Goal: Information Seeking & Learning: Find contact information

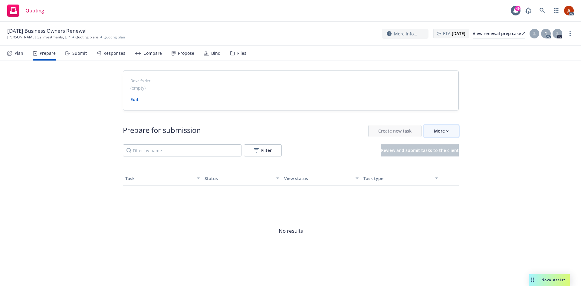
click at [443, 133] on div "More" at bounding box center [441, 131] width 15 height 12
click at [456, 159] on span "Go to Indio account" at bounding box center [449, 159] width 54 height 6
click at [435, 134] on div "More" at bounding box center [441, 131] width 15 height 12
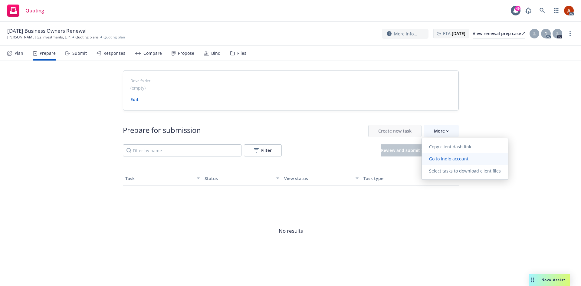
click at [447, 160] on span "Go to Indio account" at bounding box center [449, 159] width 54 height 6
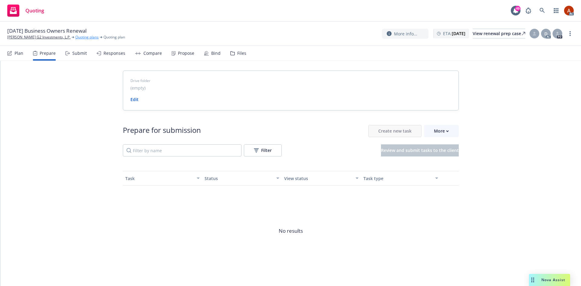
click at [75, 36] on link "Quoting plans" at bounding box center [86, 37] width 23 height 5
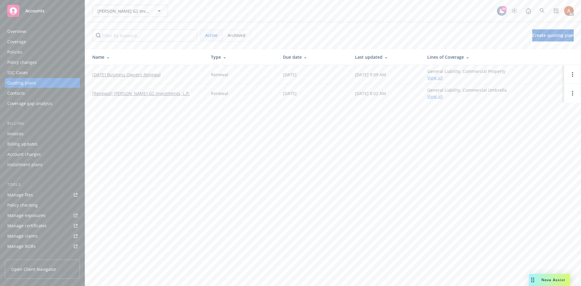
click at [18, 53] on div "Policies" at bounding box center [14, 52] width 15 height 10
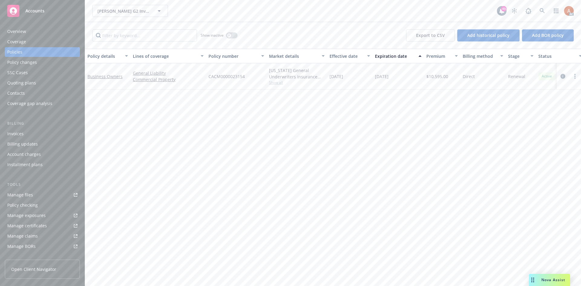
click at [564, 75] on icon "circleInformation" at bounding box center [563, 76] width 5 height 5
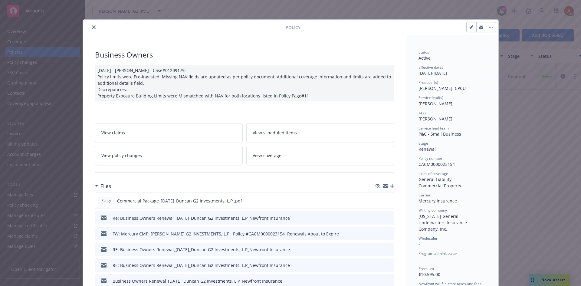
scroll to position [121, 0]
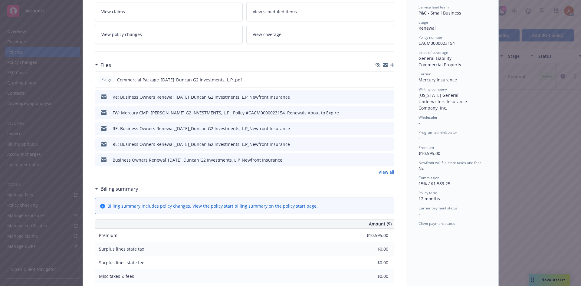
click at [387, 170] on link "View all" at bounding box center [387, 172] width 16 height 6
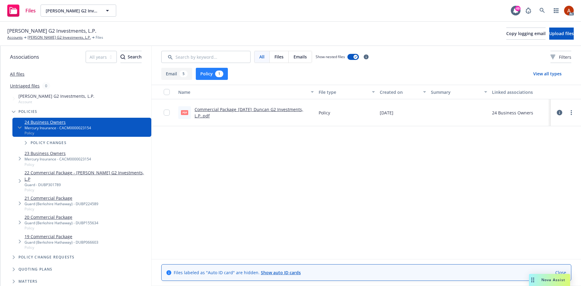
click at [216, 111] on link "Commercial Package_[DATE]_Duncan G2 Investments, L.P..pdf" at bounding box center [249, 113] width 109 height 12
click at [51, 39] on link "[PERSON_NAME] G2 Investments, L.P." at bounding box center [59, 37] width 63 height 5
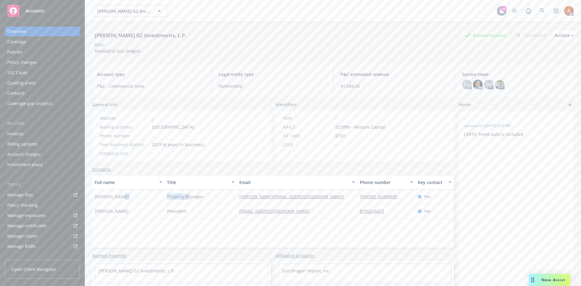
drag, startPoint x: 162, startPoint y: 196, endPoint x: 187, endPoint y: 195, distance: 24.6
click at [187, 195] on div "[PERSON_NAME] Property Manager [PERSON_NAME][EMAIL_ADDRESS][DOMAIN_NAME] [PHONE…" at bounding box center [273, 197] width 362 height 15
click at [223, 212] on div "President" at bounding box center [201, 211] width 72 height 15
drag, startPoint x: 236, startPoint y: 195, endPoint x: 295, endPoint y: 192, distance: 60.0
click at [295, 193] on div "[PERSON_NAME][EMAIL_ADDRESS][DOMAIN_NAME]" at bounding box center [297, 197] width 120 height 15
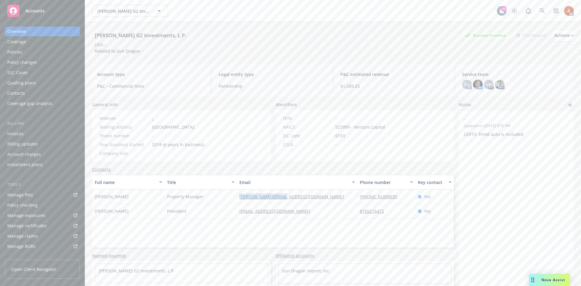
copy link "[PERSON_NAME][EMAIL_ADDRESS][DOMAIN_NAME]"
click at [232, 231] on div "Full name Title Email Phone number Key contact [PERSON_NAME] Property Manager […" at bounding box center [273, 211] width 362 height 73
drag, startPoint x: 231, startPoint y: 213, endPoint x: 316, endPoint y: 212, distance: 85.4
click at [316, 212] on div "[PERSON_NAME] President [EMAIL_ADDRESS][DOMAIN_NAME] 8185216472 Yes" at bounding box center [273, 211] width 362 height 15
copy div "[EMAIL_ADDRESS][DOMAIN_NAME]"
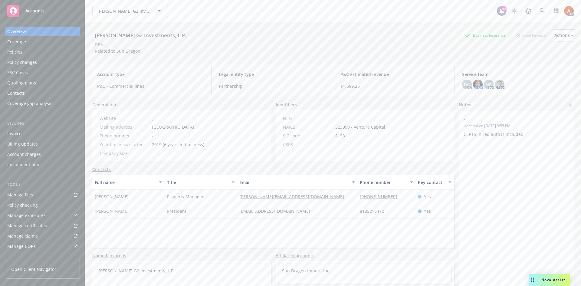
click at [146, 225] on div "Full name Title Email Phone number Key contact [PERSON_NAME] Property Manager […" at bounding box center [273, 211] width 362 height 73
drag, startPoint x: 100, startPoint y: 211, endPoint x: 133, endPoint y: 212, distance: 33.0
click at [129, 212] on div "[PERSON_NAME]" at bounding box center [128, 211] width 72 height 15
copy span "[PERSON_NAME]"
click at [325, 235] on div "Full name Title Email Phone number Key contact [PERSON_NAME] Property Manager […" at bounding box center [273, 211] width 362 height 73
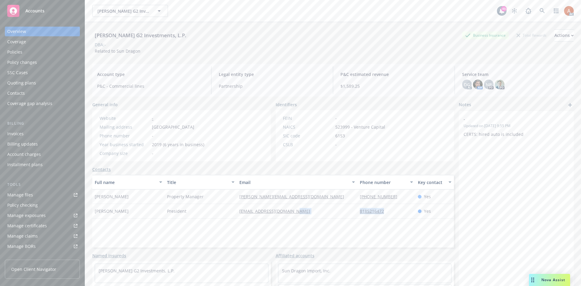
drag, startPoint x: 347, startPoint y: 213, endPoint x: 403, endPoint y: 214, distance: 56.0
click at [403, 214] on div "Qing Duncan President qing@sundragonimport.com 8185216472 Yes" at bounding box center [273, 211] width 362 height 15
copy div "8185216472"
click at [25, 211] on div "Service team" at bounding box center [20, 209] width 26 height 10
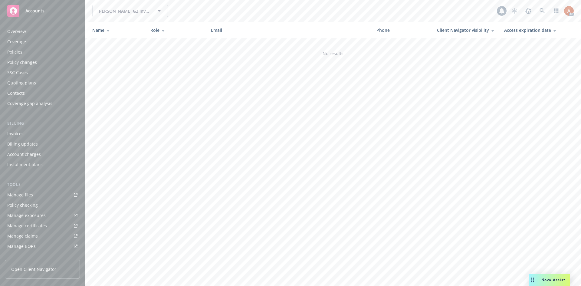
scroll to position [108, 0]
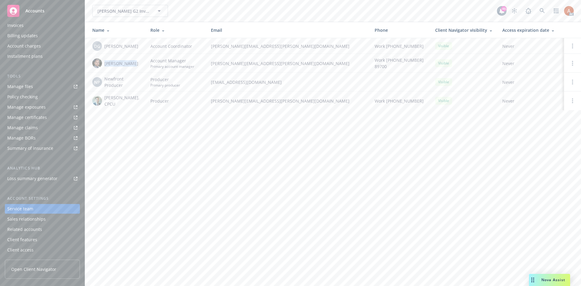
drag, startPoint x: 104, startPoint y: 63, endPoint x: 144, endPoint y: 67, distance: 40.2
click at [144, 67] on td "Marlowe Milo" at bounding box center [115, 63] width 61 height 19
copy span "Marlowe Milo"
drag, startPoint x: 105, startPoint y: 99, endPoint x: 127, endPoint y: 99, distance: 22.1
click at [127, 99] on span "Paul Huang, CPCU" at bounding box center [122, 100] width 36 height 13
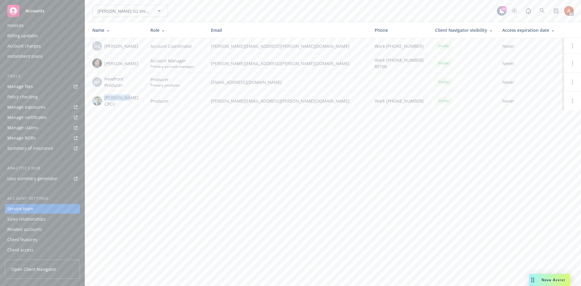
copy span "Paul Huang"
drag, startPoint x: 159, startPoint y: 164, endPoint x: 139, endPoint y: 138, distance: 32.0
click at [159, 164] on div "Duncan G2 Investments, L.P. Duncan G2 Investments, L.P. 49 AC Name Role Email P…" at bounding box center [333, 143] width 496 height 286
click at [26, 83] on div "Quoting plans" at bounding box center [21, 83] width 29 height 10
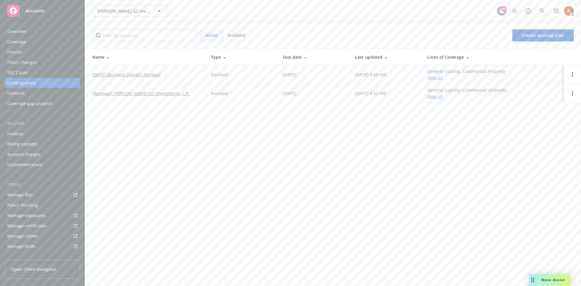
drag, startPoint x: 90, startPoint y: 73, endPoint x: 181, endPoint y: 74, distance: 90.5
click at [181, 74] on td "12/12/25 Business Owners Renewal" at bounding box center [145, 74] width 121 height 19
copy link "12/12/25 Business Owners Renewal"
click at [13, 51] on div "Policies" at bounding box center [14, 52] width 15 height 10
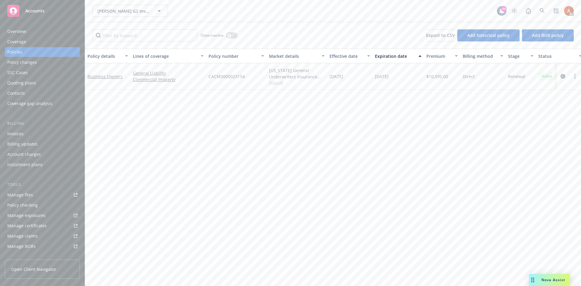
click at [18, 33] on div "Overview" at bounding box center [16, 32] width 19 height 10
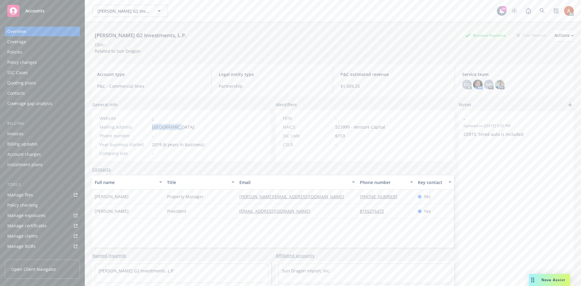
drag, startPoint x: 147, startPoint y: 127, endPoint x: 216, endPoint y: 127, distance: 69.9
click at [177, 130] on div "Website - Mailing address 957 Afton Rd, San Marino, CA, 91108 Phone number - Ye…" at bounding box center [152, 135] width 110 height 41
copy div "957 Afton Rd"
drag, startPoint x: 193, startPoint y: 132, endPoint x: 185, endPoint y: 129, distance: 8.3
click at [193, 132] on div "Website - Mailing address 957 Afton Rd, San Marino, CA, 91108 Phone number - Ye…" at bounding box center [152, 135] width 110 height 41
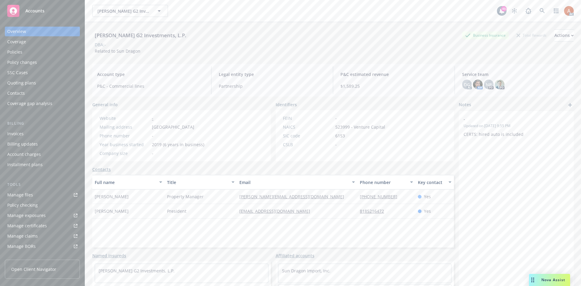
click at [181, 127] on span "[GEOGRAPHIC_DATA]" at bounding box center [173, 127] width 42 height 6
click at [187, 132] on div "Website - Mailing address 957 Afton Rd, San Marino, CA, 91108 Phone number - Ye…" at bounding box center [152, 135] width 110 height 41
drag, startPoint x: 181, startPoint y: 127, endPoint x: 202, endPoint y: 129, distance: 21.0
click at [194, 129] on span "[GEOGRAPHIC_DATA]" at bounding box center [173, 127] width 42 height 6
copy span "San Marino"
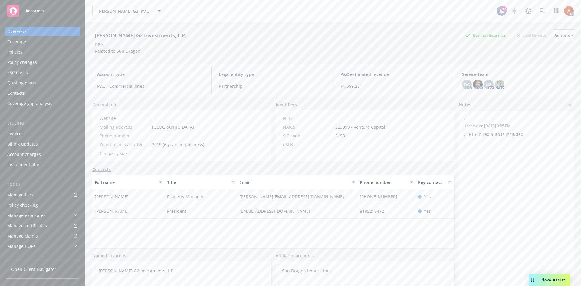
drag, startPoint x: 193, startPoint y: 140, endPoint x: 204, endPoint y: 128, distance: 16.3
click at [193, 140] on div "Website - Mailing address 957 Afton Rd, San Marino, CA, 91108 Phone number - Ye…" at bounding box center [152, 135] width 110 height 41
click at [194, 127] on span "[GEOGRAPHIC_DATA]" at bounding box center [173, 127] width 42 height 6
copy span "CA"
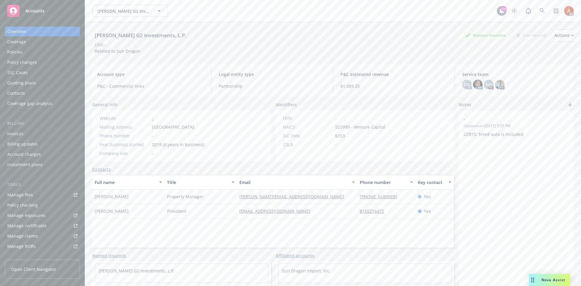
click at [207, 133] on div "Phone number -" at bounding box center [152, 136] width 110 height 6
click at [194, 128] on span "[GEOGRAPHIC_DATA]" at bounding box center [173, 127] width 42 height 6
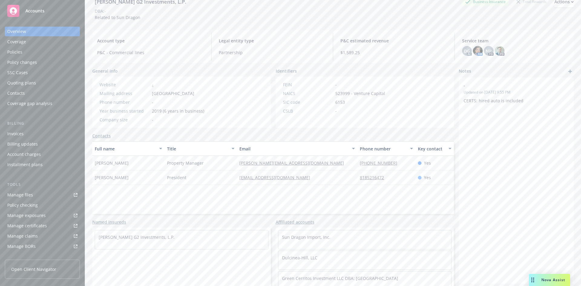
scroll to position [39, 0]
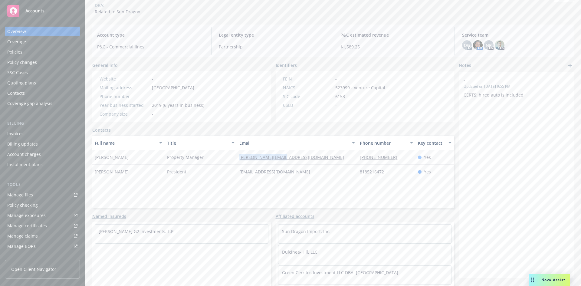
drag, startPoint x: 231, startPoint y: 156, endPoint x: 290, endPoint y: 159, distance: 58.8
click at [290, 159] on div "Fred Ashkar Property Manager fred@fredashkar.com 818-681-4975 Yes" at bounding box center [273, 157] width 362 height 15
click at [184, 195] on div "Full name Title Email Phone number Key contact Fred Ashkar Property Manager fre…" at bounding box center [273, 172] width 362 height 73
drag, startPoint x: 163, startPoint y: 173, endPoint x: 197, endPoint y: 176, distance: 33.8
click at [197, 176] on div "Qing Duncan President qing@sundragonimport.com 8185216472 Yes" at bounding box center [273, 172] width 362 height 15
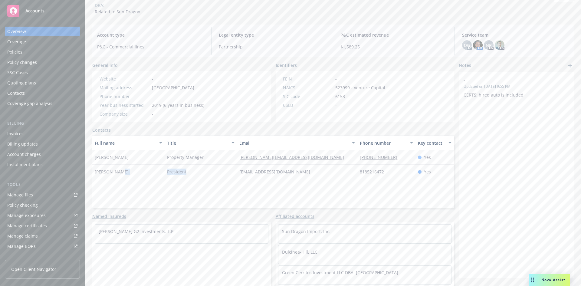
drag, startPoint x: 172, startPoint y: 209, endPoint x: 167, endPoint y: 206, distance: 5.9
click at [171, 209] on div "General info Website - Mailing address 957 Afton Rd, San Marino, CA, 91108 Phon…" at bounding box center [273, 174] width 362 height 224
drag, startPoint x: 95, startPoint y: 171, endPoint x: 126, endPoint y: 171, distance: 30.6
click at [126, 171] on div "Duncan G2 Investments, L.P. Business Insurance Total Rewards Actions DBA: - Rel…" at bounding box center [333, 126] width 496 height 286
click at [250, 192] on div "Full name Title Email Phone number Key contact Fred Ashkar Property Manager fre…" at bounding box center [273, 172] width 362 height 73
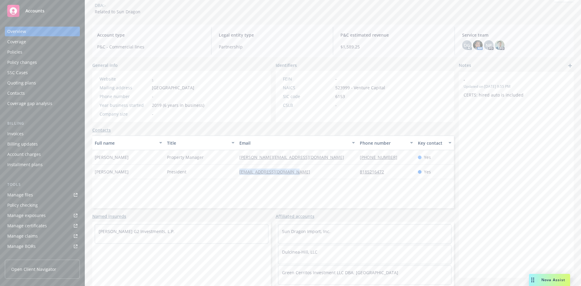
drag, startPoint x: 235, startPoint y: 173, endPoint x: 325, endPoint y: 177, distance: 90.9
click at [325, 177] on div "Qing Duncan President qing@sundragonimport.com 8185216472 Yes" at bounding box center [273, 172] width 362 height 15
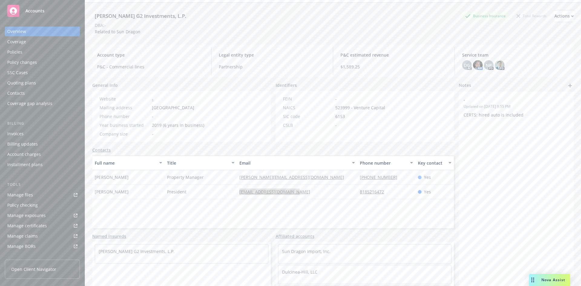
scroll to position [0, 0]
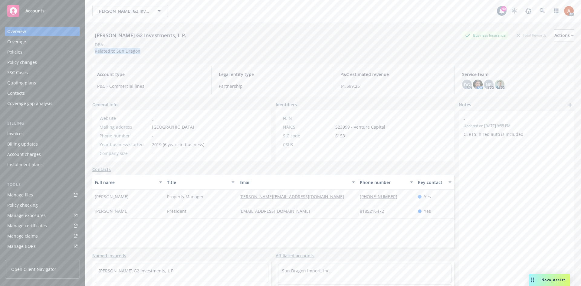
drag, startPoint x: 105, startPoint y: 52, endPoint x: 150, endPoint y: 51, distance: 45.4
click at [143, 53] on div "Duncan G2 Investments, L.P. Business Insurance Total Rewards Actions DBA: - Rel…" at bounding box center [333, 41] width 482 height 25
click at [13, 54] on div "Policies" at bounding box center [14, 52] width 15 height 10
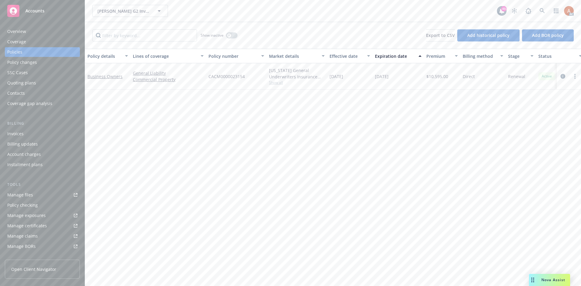
click at [280, 83] on span "Show all" at bounding box center [297, 82] width 56 height 5
drag, startPoint x: 207, startPoint y: 123, endPoint x: 256, endPoint y: 126, distance: 49.4
click at [256, 126] on div "Writing company California General Underwriters Insurance Company, Inc. Carrier…" at bounding box center [263, 125] width 121 height 74
click at [377, 163] on div "Policy details Lines of coverage Policy number Market details Effective date Ex…" at bounding box center [333, 167] width 496 height 237
drag, startPoint x: 208, startPoint y: 75, endPoint x: 262, endPoint y: 77, distance: 53.3
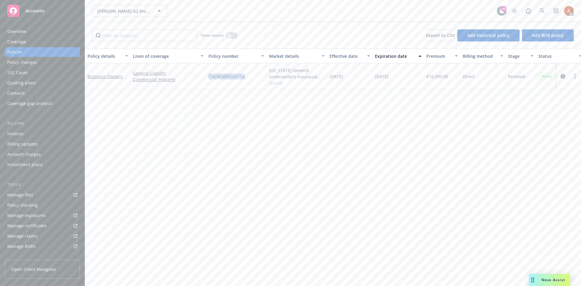
click at [255, 78] on div "CACM0000023154" at bounding box center [236, 76] width 61 height 26
click at [347, 159] on div "Policy details Lines of coverage Policy number Market details Effective date Ex…" at bounding box center [333, 167] width 496 height 237
click at [437, 75] on span "$10,595.00" at bounding box center [438, 76] width 22 height 6
click at [350, 117] on div "Policy details Lines of coverage Policy number Market details Effective date Ex…" at bounding box center [333, 167] width 496 height 237
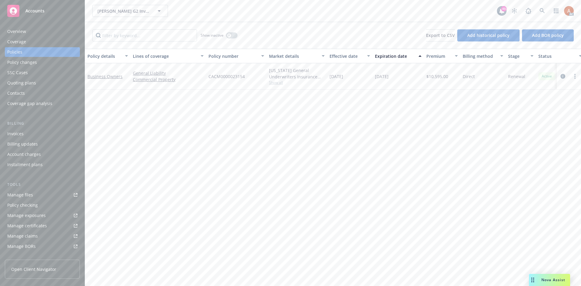
drag, startPoint x: 329, startPoint y: 78, endPoint x: 357, endPoint y: 78, distance: 27.9
click at [357, 78] on div "12/12/2024" at bounding box center [349, 76] width 45 height 26
click at [411, 186] on div "Policy details Lines of coverage Policy number Market details Effective date Ex…" at bounding box center [333, 167] width 496 height 237
drag, startPoint x: 374, startPoint y: 77, endPoint x: 409, endPoint y: 77, distance: 34.8
click at [409, 77] on div "12/12/2025" at bounding box center [398, 76] width 51 height 26
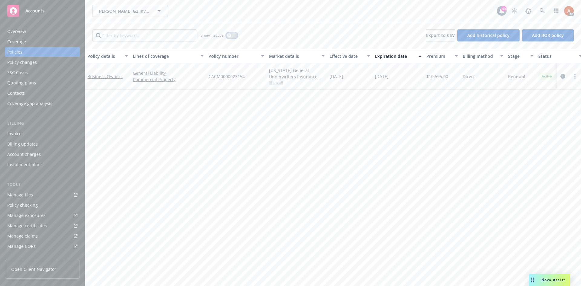
click at [233, 34] on button "button" at bounding box center [232, 35] width 12 height 6
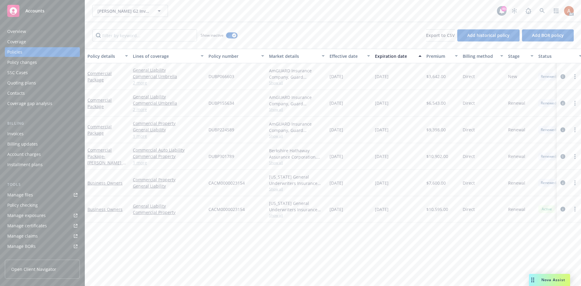
click at [337, 58] on div "Effective date" at bounding box center [347, 56] width 34 height 6
click at [276, 109] on span "Show all" at bounding box center [297, 108] width 56 height 5
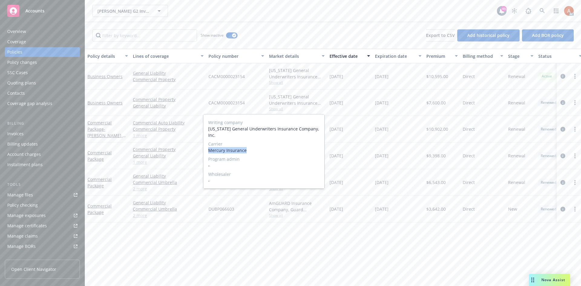
drag, startPoint x: 208, startPoint y: 150, endPoint x: 281, endPoint y: 150, distance: 72.7
click at [256, 151] on div "Writing company California General Underwriters Insurance Company, Inc. Carrier…" at bounding box center [263, 151] width 121 height 74
click at [357, 114] on div "12/12/2023" at bounding box center [349, 103] width 45 height 26
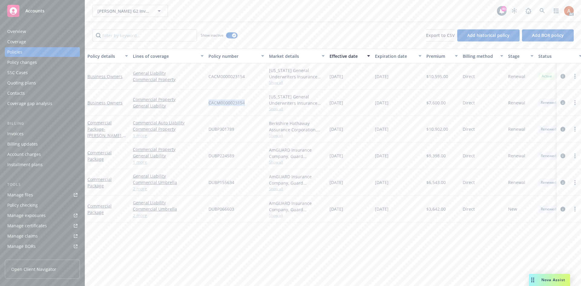
drag, startPoint x: 207, startPoint y: 101, endPoint x: 252, endPoint y: 103, distance: 44.5
click at [252, 103] on div "CACM0000023154" at bounding box center [236, 103] width 61 height 26
click at [434, 101] on span "$7,600.00" at bounding box center [436, 103] width 19 height 6
drag, startPoint x: 329, startPoint y: 102, endPoint x: 358, endPoint y: 104, distance: 28.6
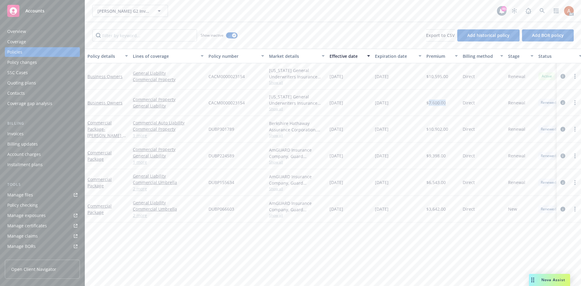
click at [358, 104] on div "12/12/2023" at bounding box center [349, 103] width 45 height 26
click at [375, 104] on span "12/12/2024" at bounding box center [382, 103] width 14 height 6
drag, startPoint x: 375, startPoint y: 104, endPoint x: 402, endPoint y: 106, distance: 27.4
click at [402, 106] on div "12/12/2024" at bounding box center [398, 103] width 51 height 26
click at [274, 137] on span "Show all" at bounding box center [297, 135] width 56 height 5
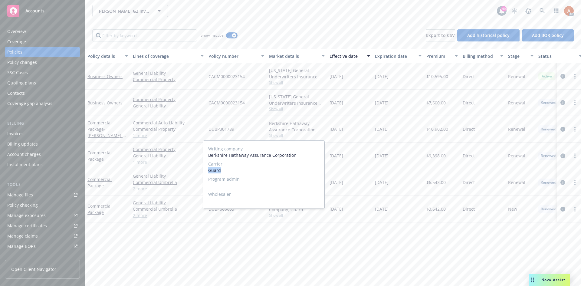
drag, startPoint x: 207, startPoint y: 171, endPoint x: 238, endPoint y: 174, distance: 31.0
click at [238, 174] on div "Writing company Berkshire Hathaway Assurance Corporation Carrier Guard Program …" at bounding box center [263, 175] width 121 height 68
click at [357, 127] on div "12/12/2022" at bounding box center [349, 129] width 45 height 27
drag, startPoint x: 206, startPoint y: 129, endPoint x: 245, endPoint y: 131, distance: 38.5
click at [245, 131] on div "DUBP301789" at bounding box center [236, 129] width 61 height 27
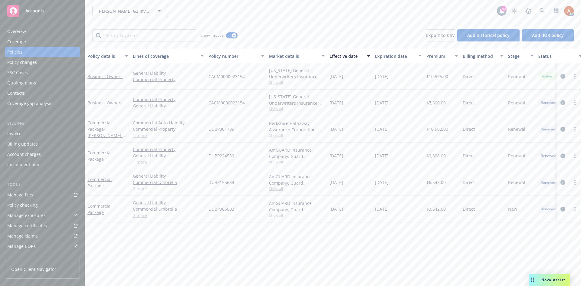
click at [433, 128] on span "$10,902.00" at bounding box center [438, 129] width 22 height 6
drag, startPoint x: 330, startPoint y: 131, endPoint x: 356, endPoint y: 133, distance: 26.1
click at [356, 133] on div "12/12/2022" at bounding box center [349, 129] width 45 height 27
drag, startPoint x: 379, startPoint y: 130, endPoint x: 405, endPoint y: 134, distance: 27.1
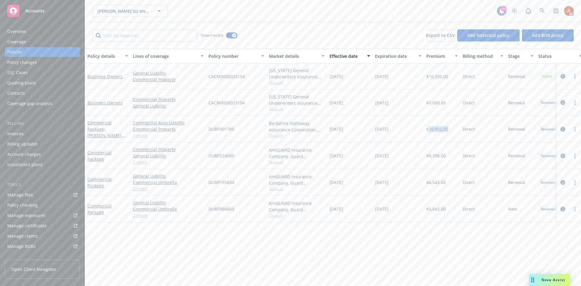
click at [400, 133] on div "12/12/2023" at bounding box center [398, 129] width 51 height 27
click at [21, 211] on div "Service team" at bounding box center [20, 209] width 26 height 10
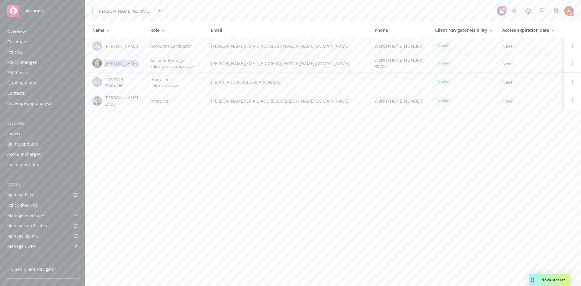
drag, startPoint x: 104, startPoint y: 64, endPoint x: 138, endPoint y: 65, distance: 33.3
click at [138, 65] on div "Marlowe Milo" at bounding box center [116, 63] width 48 height 10
drag, startPoint x: 104, startPoint y: 100, endPoint x: 150, endPoint y: 99, distance: 45.1
click at [150, 99] on tr "Paul Huang, CPCU Producer paul.huang@newfront.com Work (310) 625-3661 Visible N…" at bounding box center [333, 100] width 496 height 19
click at [216, 137] on div "Duncan G2 Investments, L.P. Duncan G2 Investments, L.P. 49 AC Name Role Email P…" at bounding box center [333, 143] width 496 height 286
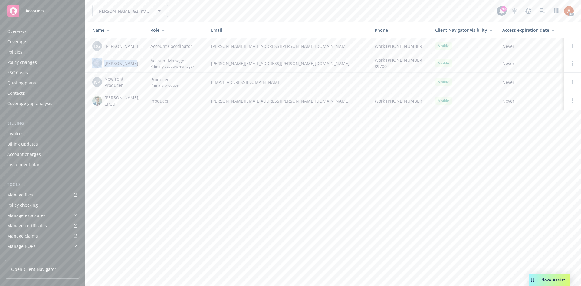
drag, startPoint x: 102, startPoint y: 62, endPoint x: 135, endPoint y: 65, distance: 33.1
click at [135, 65] on div "Marlowe Milo" at bounding box center [116, 63] width 48 height 10
click at [202, 99] on td "Producer" at bounding box center [176, 100] width 61 height 19
drag, startPoint x: 210, startPoint y: 65, endPoint x: 288, endPoint y: 66, distance: 77.2
click at [288, 66] on td "marlowe.milo@newfront.com" at bounding box center [288, 63] width 164 height 19
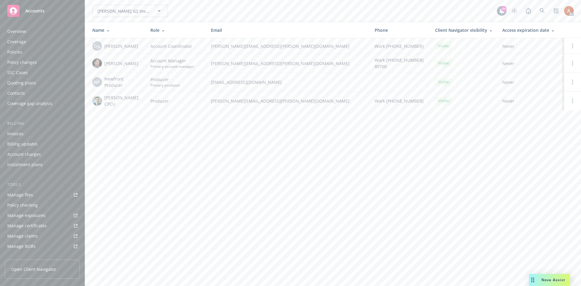
click at [171, 130] on div "Duncan G2 Investments, L.P. Duncan G2 Investments, L.P. 49 AC Name Role Email P…" at bounding box center [333, 143] width 496 height 286
click at [14, 53] on div "Policies" at bounding box center [14, 52] width 15 height 10
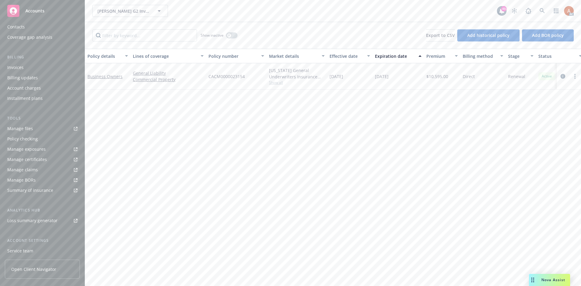
scroll to position [108, 0]
click at [20, 208] on div "Service team" at bounding box center [20, 209] width 26 height 10
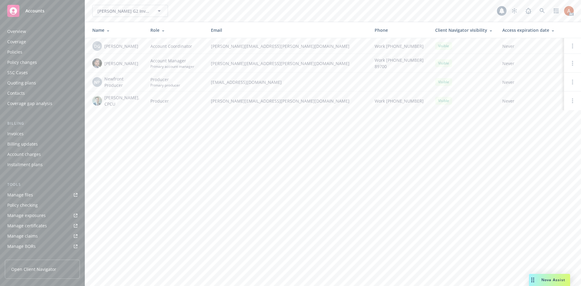
scroll to position [108, 0]
click at [117, 62] on span "Marlowe Milo" at bounding box center [121, 63] width 34 height 6
click at [119, 102] on span "Paul Huang, CPCU" at bounding box center [122, 100] width 36 height 13
click at [14, 54] on div "Policies" at bounding box center [14, 52] width 15 height 10
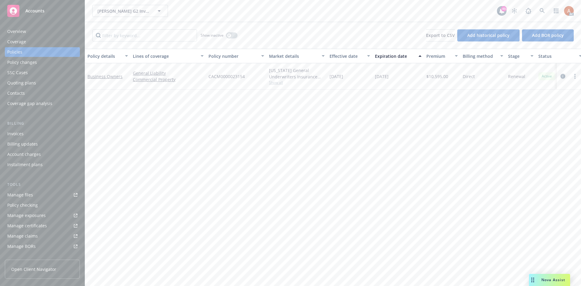
click at [562, 77] on icon "circleInformation" at bounding box center [563, 76] width 5 height 5
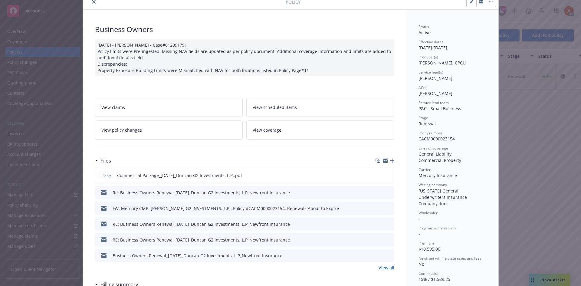
scroll to position [61, 0]
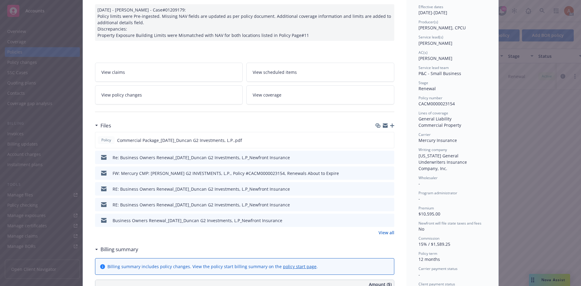
click at [384, 231] on link "View all" at bounding box center [387, 232] width 16 height 6
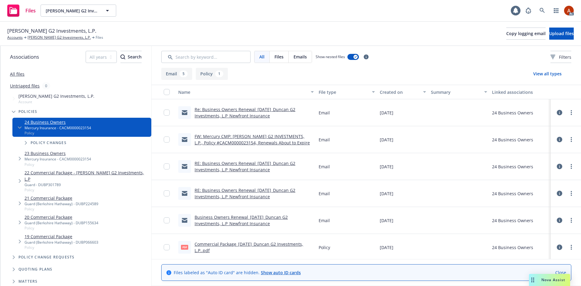
click at [214, 74] on button "Policy 1" at bounding box center [212, 74] width 32 height 12
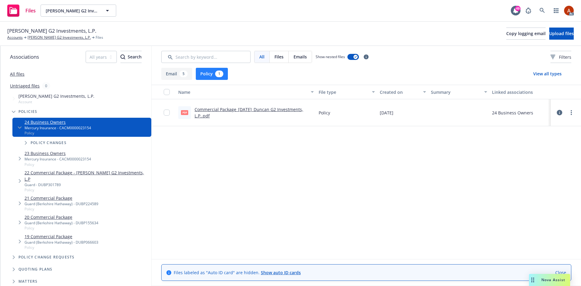
click at [229, 110] on link "Commercial Package_[DATE]_Duncan G2 Investments, L.P..pdf" at bounding box center [249, 113] width 109 height 12
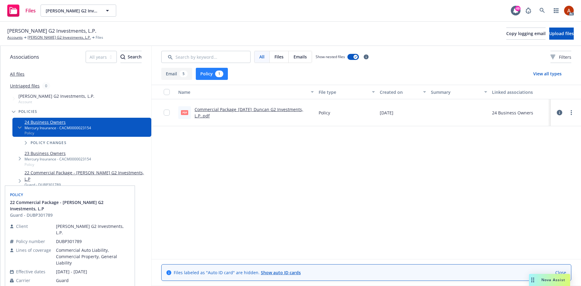
click at [43, 155] on link "23 Business Owners" at bounding box center [58, 153] width 67 height 6
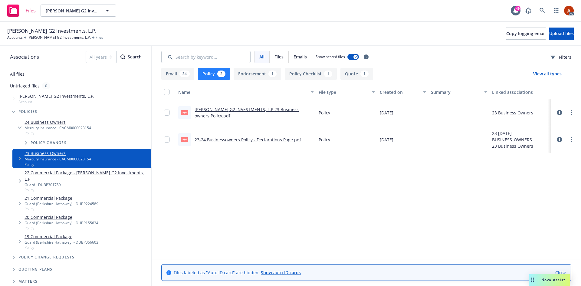
click at [239, 110] on link "[PERSON_NAME] G2 INVESTMENTS, L.P 23 Business owners Policy.pdf" at bounding box center [247, 113] width 104 height 12
click at [53, 38] on link "[PERSON_NAME] G2 Investments, L.P." at bounding box center [59, 37] width 63 height 5
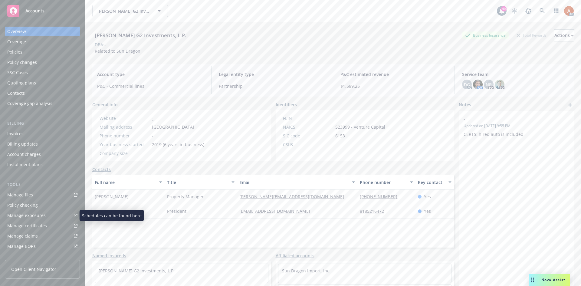
click at [153, 237] on div "Full name Title Email Phone number Key contact [PERSON_NAME] Property Manager […" at bounding box center [273, 211] width 362 height 73
drag, startPoint x: 94, startPoint y: 49, endPoint x: 148, endPoint y: 53, distance: 53.8
click at [148, 53] on div "Duncan G2 Investments, L.P. Business Insurance Total Rewards Actions DBA: - Rel…" at bounding box center [333, 41] width 482 height 25
copy span "Related to Sun Dragon"
click at [141, 63] on div "Duncan G2 Investments, L.P. Business Insurance Total Rewards Actions DBA: - Rel…" at bounding box center [333, 161] width 482 height 279
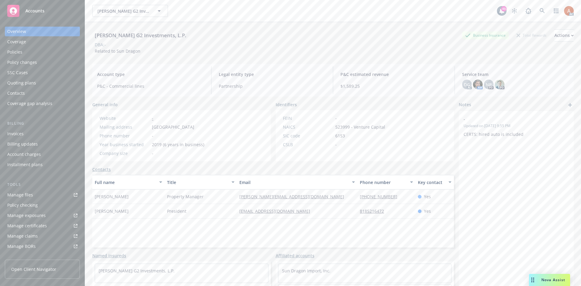
drag, startPoint x: 95, startPoint y: 51, endPoint x: 163, endPoint y: 50, distance: 67.8
click at [163, 50] on div "Duncan G2 Investments, L.P. Business Insurance Total Rewards Actions DBA: - Rel…" at bounding box center [333, 41] width 482 height 25
copy span "Related to Sun Dragon"
click at [19, 51] on div "Policies" at bounding box center [14, 52] width 15 height 10
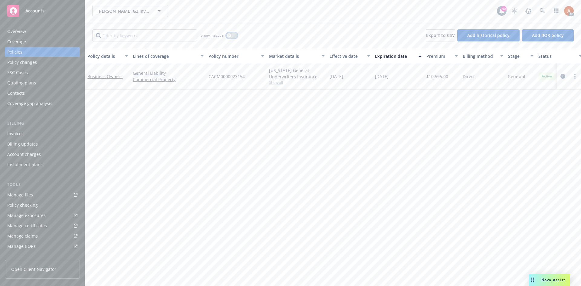
click at [231, 38] on button "button" at bounding box center [232, 35] width 12 height 6
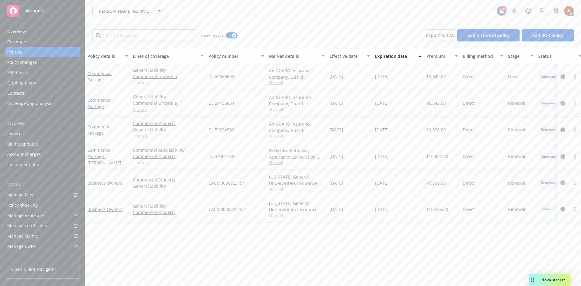
click at [343, 57] on div "Effective date" at bounding box center [347, 56] width 34 height 6
drag, startPoint x: 333, startPoint y: 74, endPoint x: 462, endPoint y: 77, distance: 129.6
click at [462, 77] on div "Business Owners General Liability Commercial Property CACM0000023154 California…" at bounding box center [377, 76] width 584 height 26
click at [229, 136] on div "DUBP301789" at bounding box center [236, 129] width 61 height 27
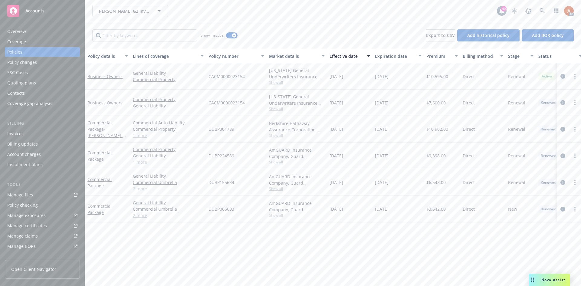
drag, startPoint x: 335, startPoint y: 130, endPoint x: 450, endPoint y: 133, distance: 115.4
click at [450, 133] on div "Commercial Package - Duncan G2 Investments, L.P Commercial Auto Liability Comme…" at bounding box center [377, 129] width 584 height 27
click at [20, 207] on div "Service team" at bounding box center [20, 209] width 26 height 10
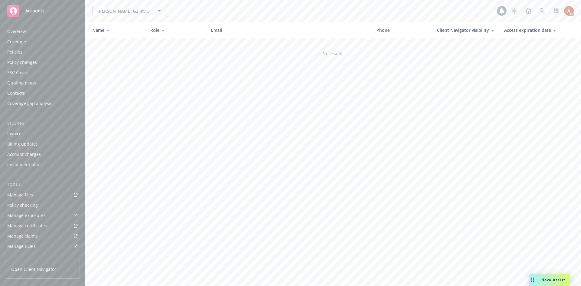
scroll to position [108, 0]
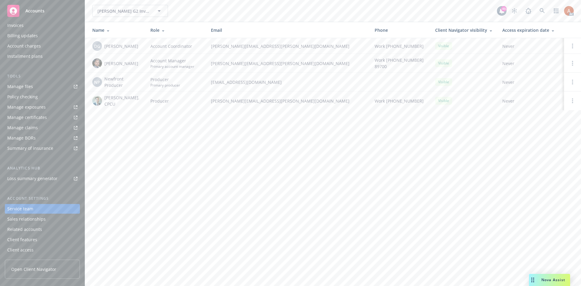
drag, startPoint x: 104, startPoint y: 99, endPoint x: 127, endPoint y: 101, distance: 22.5
click at [127, 101] on div "Paul Huang, CPCU" at bounding box center [116, 100] width 48 height 13
copy span "Paul Huang"
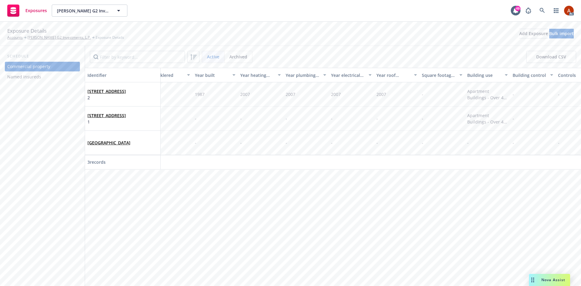
scroll to position [0, 1392]
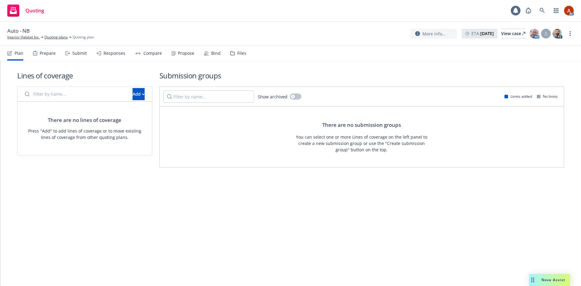
click at [46, 54] on div "Prepare" at bounding box center [48, 53] width 16 height 5
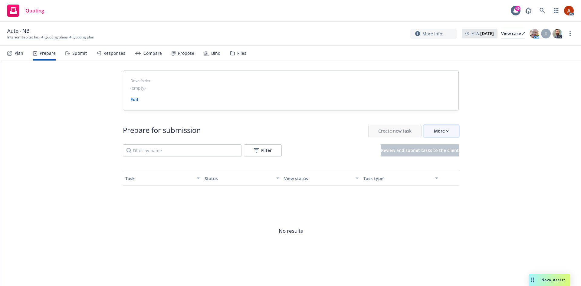
click at [447, 132] on button "More" at bounding box center [441, 131] width 35 height 12
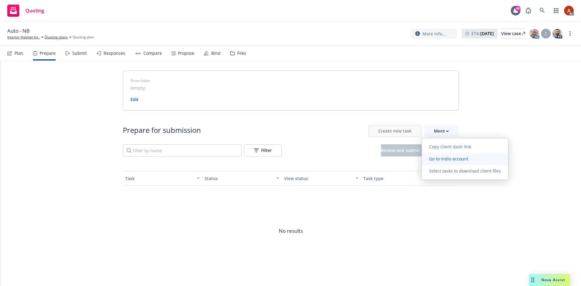
click at [448, 159] on span "Go to Indio account" at bounding box center [449, 159] width 54 height 6
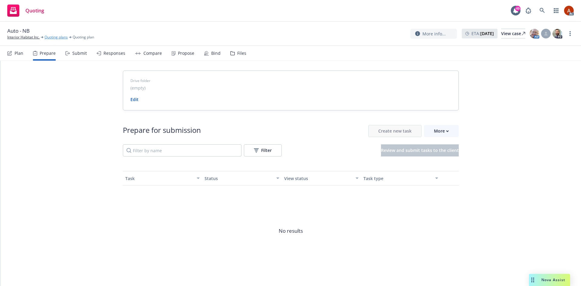
click at [58, 39] on link "Quoting plans" at bounding box center [56, 37] width 23 height 5
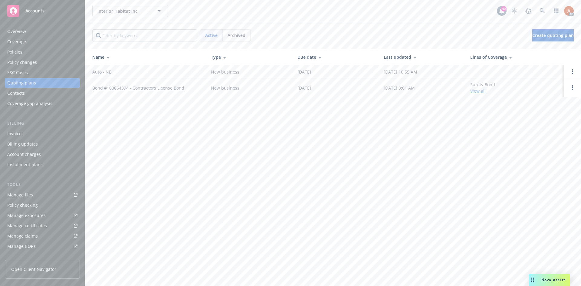
click at [18, 32] on div "Overview" at bounding box center [16, 32] width 19 height 10
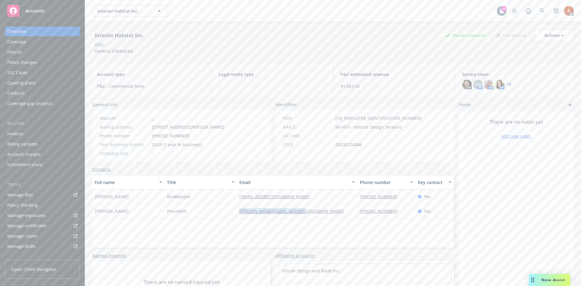
drag, startPoint x: 234, startPoint y: 209, endPoint x: 320, endPoint y: 216, distance: 86.0
click at [320, 216] on div "Travis Simon President travis@interiorhabitat.com 949-878-0076 Yes" at bounding box center [273, 211] width 362 height 15
drag, startPoint x: 232, startPoint y: 199, endPoint x: 300, endPoint y: 199, distance: 67.8
click at [300, 199] on div "Victoria Nieto Bookkeeper nietobooks@gmail.com 714-829-9707 Yes" at bounding box center [273, 197] width 362 height 15
copy div "[EMAIL_ADDRESS][DOMAIN_NAME]"
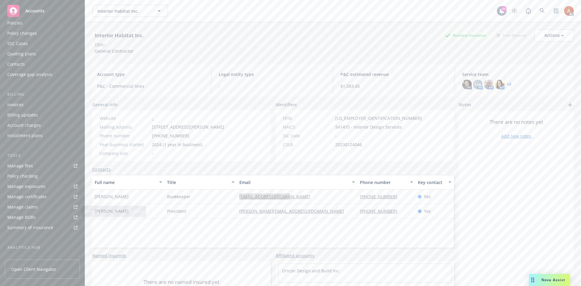
scroll to position [108, 0]
click at [23, 209] on div "Service team" at bounding box center [20, 209] width 26 height 10
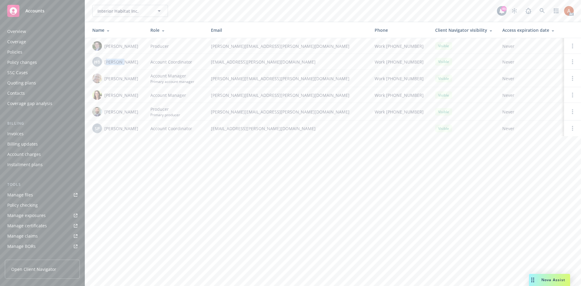
drag, startPoint x: 109, startPoint y: 60, endPoint x: 120, endPoint y: 60, distance: 11.5
click at [120, 60] on span "[PERSON_NAME]" at bounding box center [121, 62] width 34 height 6
drag, startPoint x: 104, startPoint y: 81, endPoint x: 123, endPoint y: 81, distance: 18.8
click at [123, 81] on div "[PERSON_NAME]" at bounding box center [116, 79] width 48 height 10
drag, startPoint x: 105, startPoint y: 97, endPoint x: 130, endPoint y: 94, distance: 24.9
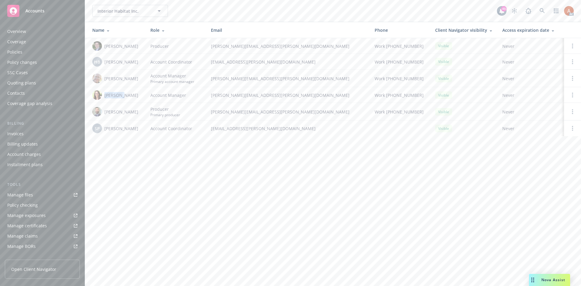
click at [130, 94] on div "[PERSON_NAME]" at bounding box center [116, 95] width 48 height 10
drag, startPoint x: 106, startPoint y: 109, endPoint x: 134, endPoint y: 109, distance: 27.9
click at [134, 108] on div "Kelsey Malone" at bounding box center [116, 112] width 48 height 10
drag, startPoint x: 112, startPoint y: 130, endPoint x: 132, endPoint y: 130, distance: 20.6
click at [132, 130] on span "[PERSON_NAME]" at bounding box center [121, 128] width 34 height 6
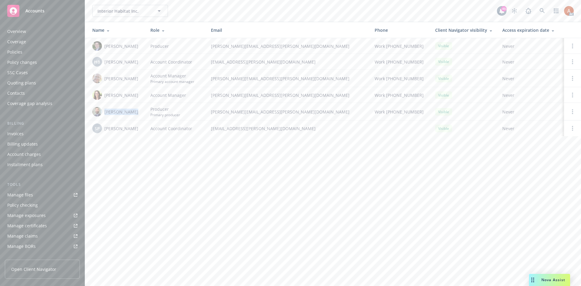
click at [25, 86] on div "Quoting plans" at bounding box center [21, 83] width 29 height 10
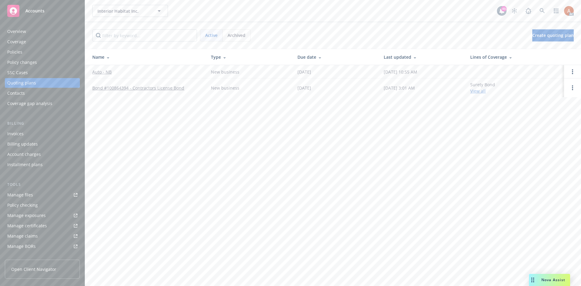
click at [239, 34] on span "Archived" at bounding box center [237, 35] width 18 height 6
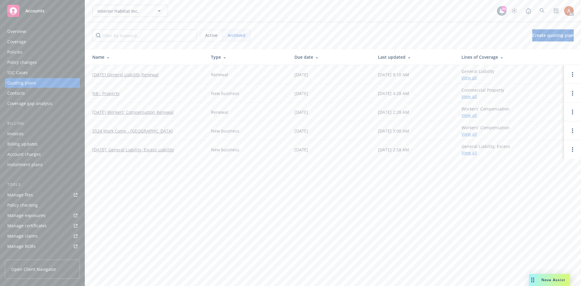
click at [220, 33] on div "Active" at bounding box center [211, 36] width 22 height 12
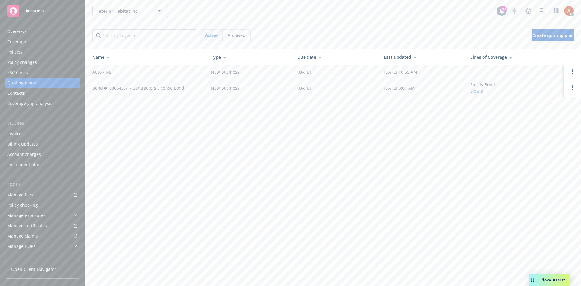
click at [13, 52] on div "Policies" at bounding box center [14, 52] width 15 height 10
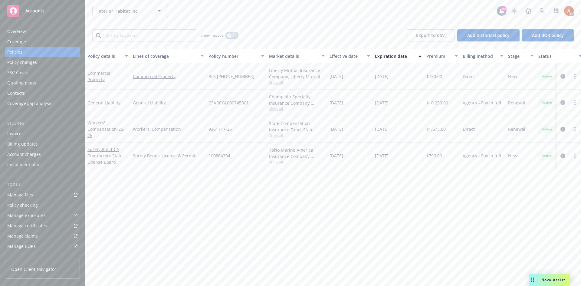
drag, startPoint x: 231, startPoint y: 35, endPoint x: 213, endPoint y: 34, distance: 17.6
click at [231, 35] on div "button" at bounding box center [229, 35] width 4 height 4
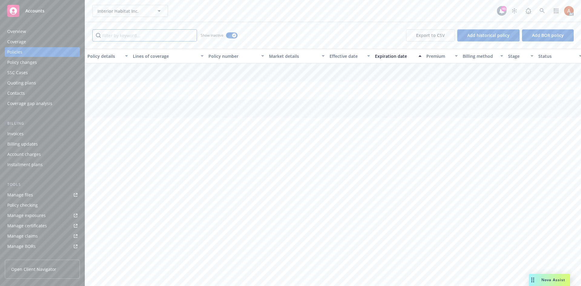
click at [154, 37] on input "Filter by keyword..." at bounding box center [144, 35] width 105 height 12
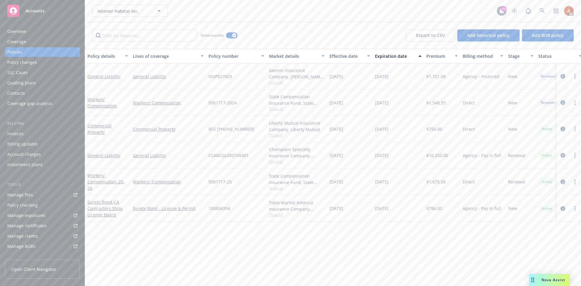
click at [13, 31] on div "Overview" at bounding box center [16, 32] width 19 height 10
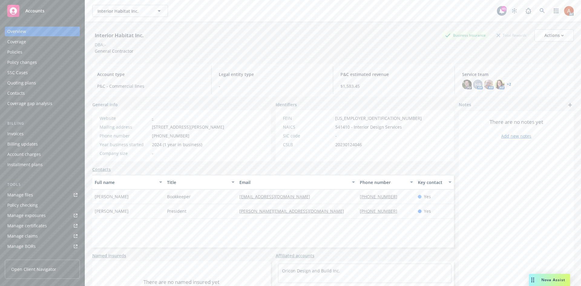
drag, startPoint x: 151, startPoint y: 126, endPoint x: 209, endPoint y: 125, distance: 58.1
click at [209, 125] on div "Mailing address 2109 S. Wright Street, Suite B,, Santa Ana, CA, 92705" at bounding box center [162, 127] width 130 height 6
copy span "2109 S. Wright Street, Suite B"
drag, startPoint x: 152, startPoint y: 135, endPoint x: 181, endPoint y: 136, distance: 29.4
click at [181, 136] on div "Phone number 949-878-0076" at bounding box center [162, 136] width 130 height 6
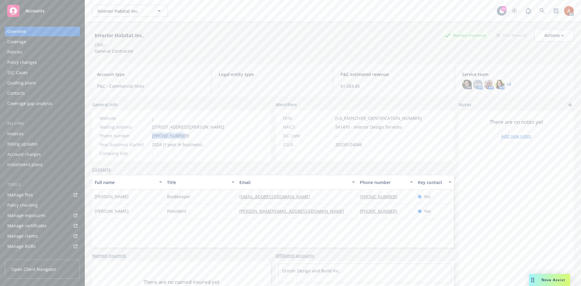
copy span "[PHONE_NUMBER]"
click at [227, 148] on div "Website - Mailing address 2109 S. Wright Street, Suite B,, Santa Ana, CA, 92705…" at bounding box center [162, 135] width 130 height 41
click at [337, 127] on span "541410 - Interior Design Services" at bounding box center [368, 127] width 67 height 6
copy span "541410"
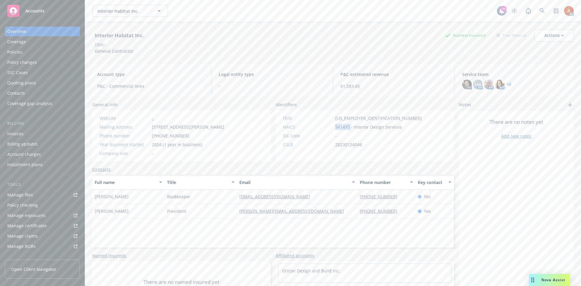
drag, startPoint x: 161, startPoint y: 195, endPoint x: 202, endPoint y: 197, distance: 40.6
click at [202, 197] on div "Victoria Nieto Bookkeeper nietobooks@gmail.com 714-829-9707 Yes" at bounding box center [273, 197] width 362 height 15
copy div "Bookkeeper"
drag, startPoint x: 94, startPoint y: 196, endPoint x: 131, endPoint y: 199, distance: 37.1
click at [131, 199] on div "[PERSON_NAME]" at bounding box center [128, 197] width 72 height 15
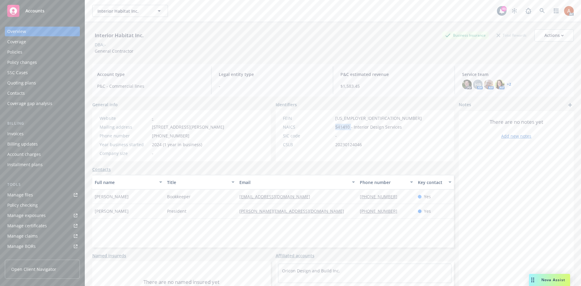
copy span "[PERSON_NAME]"
drag, startPoint x: 150, startPoint y: 222, endPoint x: 168, endPoint y: 193, distance: 34.0
click at [150, 222] on div "Full name Title Email Phone number Key contact Victoria Nieto Bookkeeper nietob…" at bounding box center [273, 211] width 362 height 73
click at [165, 195] on div "Bookkeeper" at bounding box center [201, 197] width 72 height 15
click at [166, 195] on div "Bookkeeper" at bounding box center [201, 197] width 72 height 15
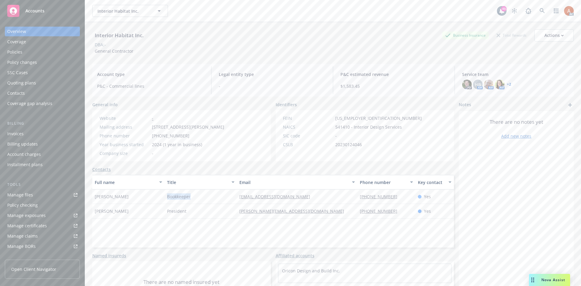
copy span "Bookkeeper"
click at [270, 237] on div "Full name Title Email Phone number Key contact Victoria Nieto Bookkeeper nietob…" at bounding box center [273, 211] width 362 height 73
drag, startPoint x: 236, startPoint y: 195, endPoint x: 290, endPoint y: 195, distance: 53.6
click at [290, 195] on div "Victoria Nieto Bookkeeper nietobooks@gmail.com 714-829-9707 Yes" at bounding box center [273, 197] width 362 height 15
copy div "[EMAIL_ADDRESS][DOMAIN_NAME]"
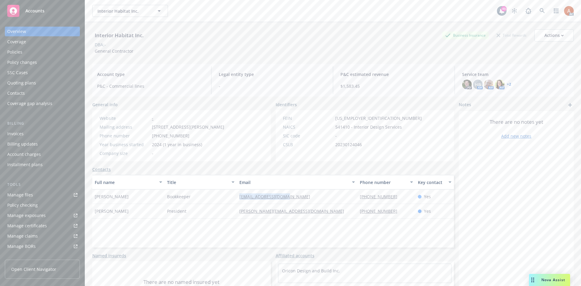
click at [348, 194] on div "[EMAIL_ADDRESS][DOMAIN_NAME]" at bounding box center [297, 197] width 120 height 15
drag, startPoint x: 359, startPoint y: 195, endPoint x: 419, endPoint y: 184, distance: 60.3
click at [398, 196] on div "[PHONE_NUMBER]" at bounding box center [387, 197] width 58 height 15
copy link "[PHONE_NUMBER]"
drag, startPoint x: 232, startPoint y: 211, endPoint x: 301, endPoint y: 215, distance: 68.8
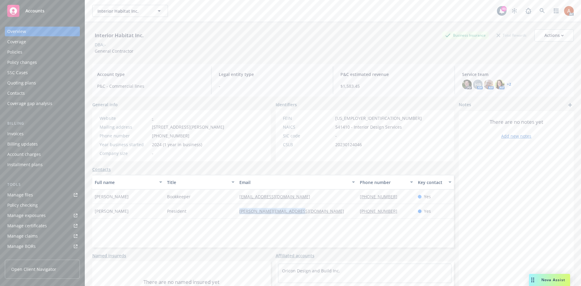
click at [301, 215] on div "Travis Simon President travis@interiorhabitat.com 949-878-0076 Yes" at bounding box center [273, 211] width 362 height 15
copy div "[PERSON_NAME][EMAIL_ADDRESS][DOMAIN_NAME]"
click at [288, 234] on div "Full name Title Email Phone number Key contact Victoria Nieto Bookkeeper nietob…" at bounding box center [273, 211] width 362 height 73
drag, startPoint x: 172, startPoint y: 209, endPoint x: 191, endPoint y: 209, distance: 19.7
click at [191, 209] on div "President" at bounding box center [201, 211] width 72 height 15
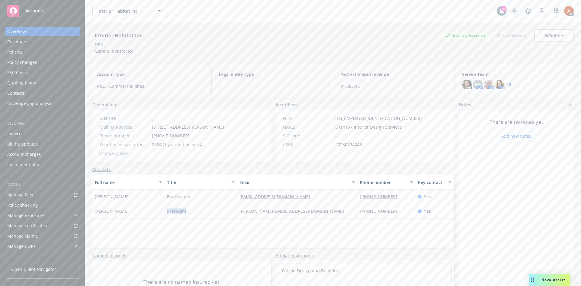
click at [166, 231] on div "Full name Title Email Phone number Key contact Victoria Nieto Bookkeeper nietob…" at bounding box center [273, 211] width 362 height 73
drag, startPoint x: 93, startPoint y: 209, endPoint x: 133, endPoint y: 213, distance: 39.5
click at [133, 213] on div "[PERSON_NAME]" at bounding box center [128, 211] width 72 height 15
drag, startPoint x: 269, startPoint y: 232, endPoint x: 320, endPoint y: 215, distance: 54.1
click at [269, 232] on div "Full name Title Email Phone number Key contact Victoria Nieto Bookkeeper nietob…" at bounding box center [273, 211] width 362 height 73
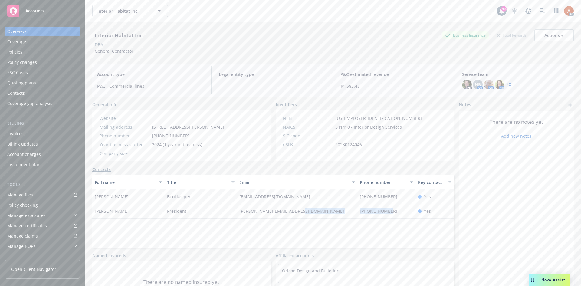
drag, startPoint x: 352, startPoint y: 213, endPoint x: 406, endPoint y: 211, distance: 53.6
click at [406, 211] on div "Travis Simon President travis@interiorhabitat.com 949-878-0076 Yes" at bounding box center [273, 211] width 362 height 15
drag, startPoint x: 100, startPoint y: 51, endPoint x: 151, endPoint y: 54, distance: 51.3
click at [151, 54] on div "Interior Habitat Inc. Business Insurance Total Rewards Actions DBA: - General C…" at bounding box center [333, 41] width 482 height 25
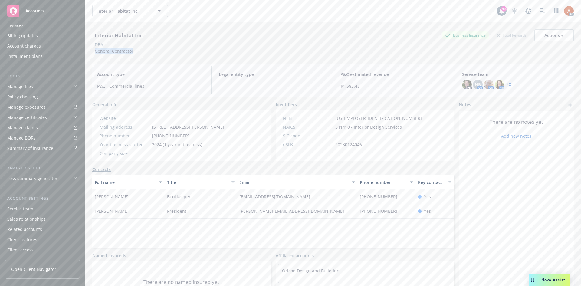
click at [17, 208] on div "Service team" at bounding box center [20, 209] width 26 height 10
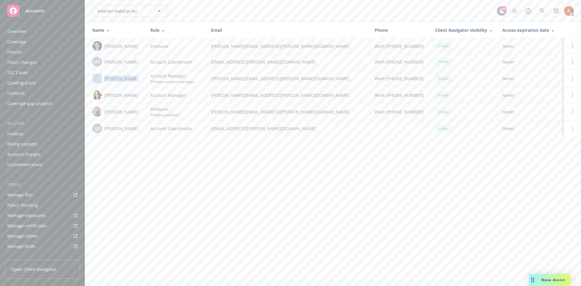
drag, startPoint x: 103, startPoint y: 77, endPoint x: 141, endPoint y: 78, distance: 38.8
click at [141, 78] on td "[PERSON_NAME]" at bounding box center [115, 79] width 61 height 18
drag, startPoint x: 209, startPoint y: 89, endPoint x: 199, endPoint y: 89, distance: 9.4
click at [209, 89] on td "jean.neu@newfront.com" at bounding box center [288, 95] width 164 height 16
drag, startPoint x: 151, startPoint y: 94, endPoint x: 184, endPoint y: 79, distance: 36.2
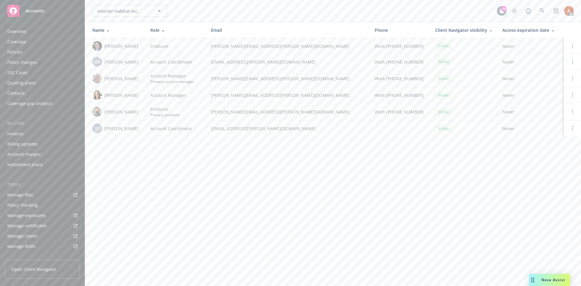
click at [151, 94] on span "Account Manager" at bounding box center [168, 95] width 36 height 6
drag, startPoint x: 209, startPoint y: 79, endPoint x: 285, endPoint y: 78, distance: 76.0
click at [285, 78] on td "james.seagle@newfront.com" at bounding box center [288, 79] width 164 height 18
click at [13, 54] on div "Policies" at bounding box center [14, 52] width 15 height 10
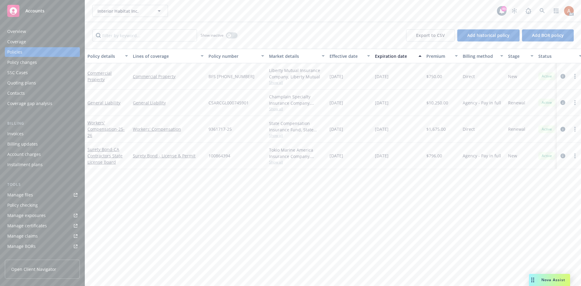
click at [23, 30] on div "Overview" at bounding box center [16, 32] width 19 height 10
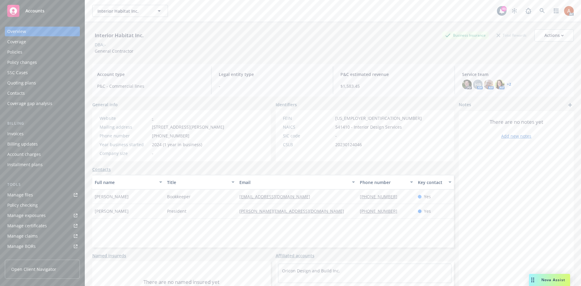
click at [13, 52] on div "Policies" at bounding box center [14, 52] width 15 height 10
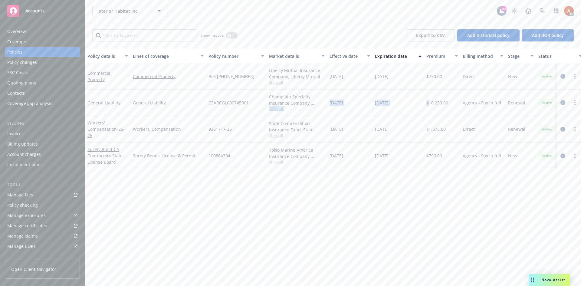
drag, startPoint x: 325, startPoint y: 102, endPoint x: 428, endPoint y: 104, distance: 103.9
click at [428, 104] on div "General Liability General Liability CSARCGL000745901 Champlain Specialty Insura…" at bounding box center [377, 103] width 584 height 26
drag, startPoint x: 411, startPoint y: 173, endPoint x: 418, endPoint y: 152, distance: 22.2
click at [411, 174] on div "Policy details Lines of coverage Policy number Market details Effective date Ex…" at bounding box center [333, 167] width 496 height 237
click at [561, 103] on icon "circleInformation" at bounding box center [563, 102] width 5 height 5
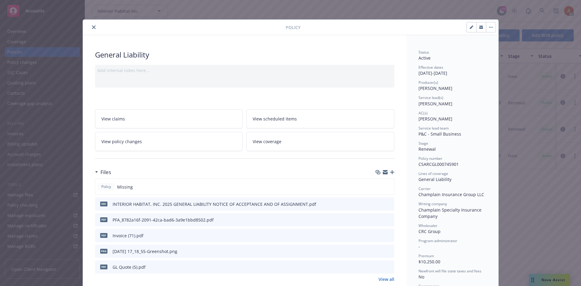
click at [92, 28] on icon "close" at bounding box center [94, 27] width 4 height 4
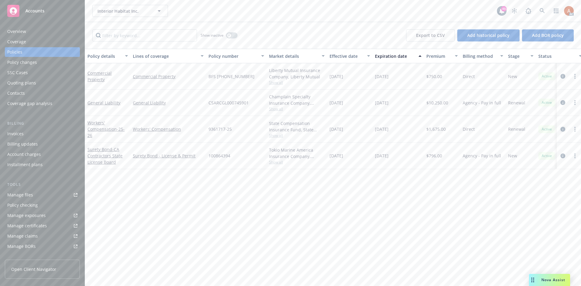
click at [562, 127] on icon "circleInformation" at bounding box center [563, 129] width 5 height 5
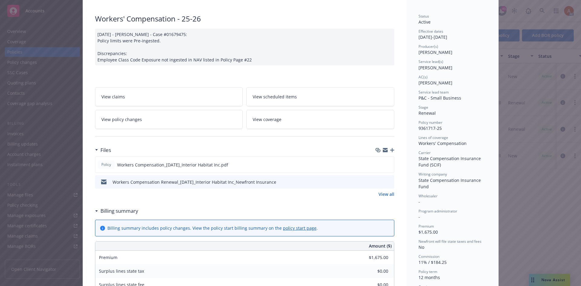
scroll to position [91, 0]
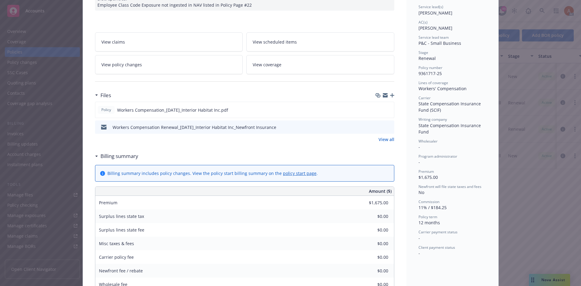
click at [384, 138] on link "View all" at bounding box center [387, 139] width 16 height 6
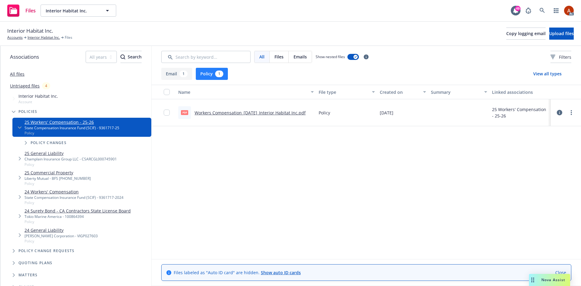
click at [221, 113] on link "Workers Compensation_[DATE]_Interior Habitat Inc.pdf" at bounding box center [250, 113] width 111 height 6
click at [54, 39] on link "Interior Habitat Inc." at bounding box center [44, 37] width 32 height 5
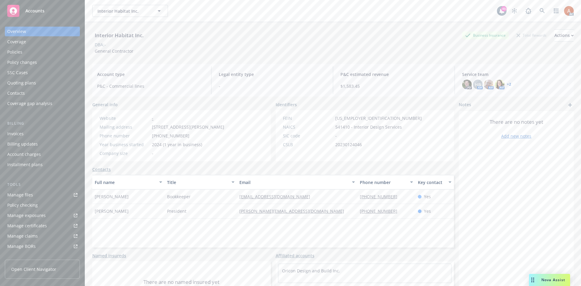
click at [16, 48] on div "Policies" at bounding box center [14, 52] width 15 height 10
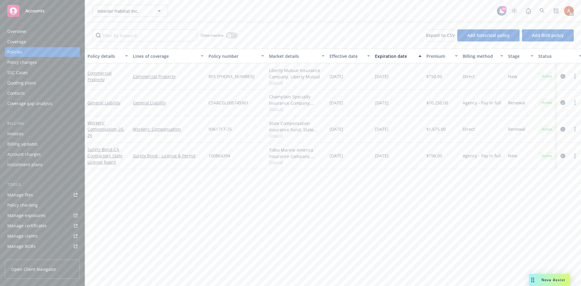
click at [18, 27] on div "Overview" at bounding box center [16, 32] width 19 height 10
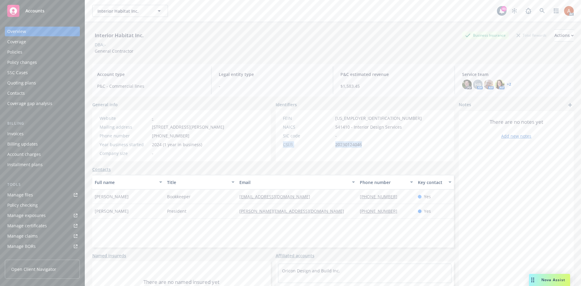
drag, startPoint x: 285, startPoint y: 146, endPoint x: 379, endPoint y: 146, distance: 93.8
click at [379, 146] on div "FEIN [US_EMPLOYER_IDENTIFICATION_NUMBER] NAICS 541410 - Interior Design Service…" at bounding box center [352, 135] width 153 height 51
click at [18, 56] on div "Policies" at bounding box center [14, 52] width 15 height 10
